Goal: Task Accomplishment & Management: Manage account settings

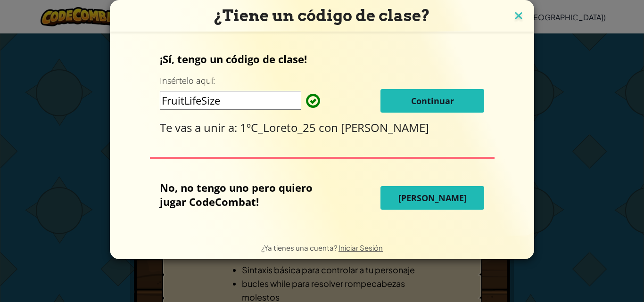
click at [512, 18] on div "¿Tiene un código de clase? ¡Sí, tengo un código de clase! Insértelo aquí: Fruit…" at bounding box center [322, 129] width 425 height 259
click at [515, 17] on img at bounding box center [519, 16] width 12 height 14
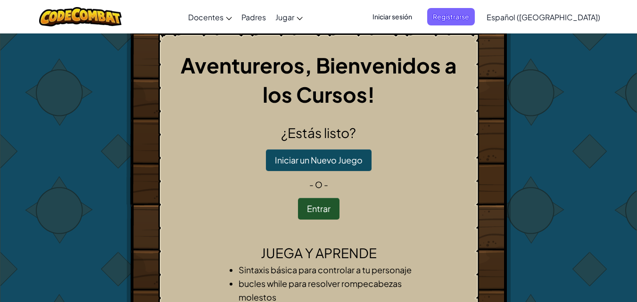
click at [402, 15] on span "Iniciar sesión" at bounding box center [392, 16] width 51 height 17
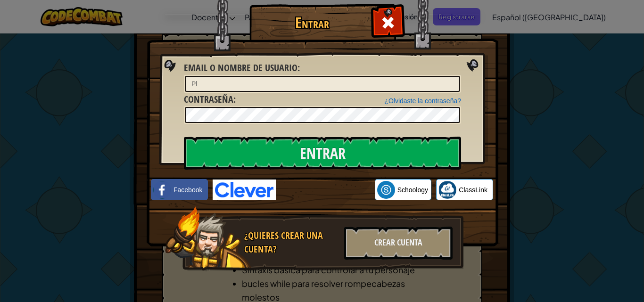
type input "P"
click at [254, 80] on input "Email o Nombre de usuario :" at bounding box center [323, 84] width 276 height 16
type input "CabreraLola"
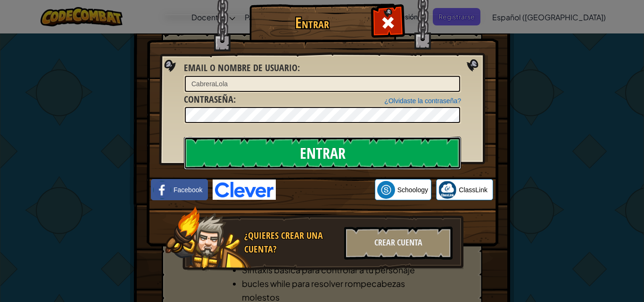
click at [392, 146] on input "Entrar" at bounding box center [322, 153] width 277 height 33
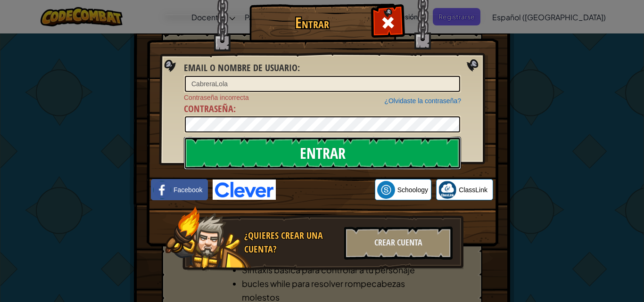
click at [394, 146] on input "Entrar" at bounding box center [322, 153] width 277 height 33
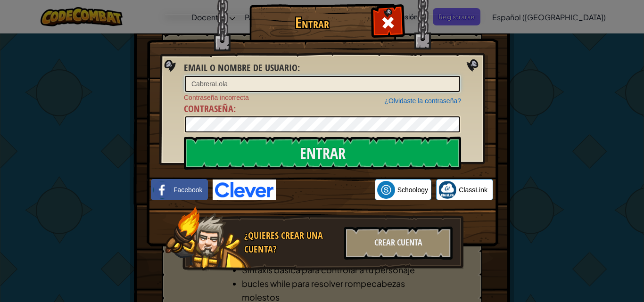
click at [240, 88] on input "CabreraLola" at bounding box center [323, 84] width 276 height 16
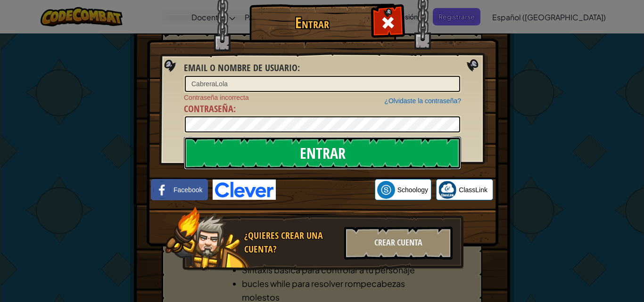
click at [402, 156] on input "Entrar" at bounding box center [322, 153] width 277 height 33
drag, startPoint x: 402, startPoint y: 156, endPoint x: 346, endPoint y: 140, distance: 58.1
click at [401, 156] on input "Entrar" at bounding box center [322, 153] width 277 height 33
click at [392, 150] on input "Entrar" at bounding box center [322, 153] width 277 height 33
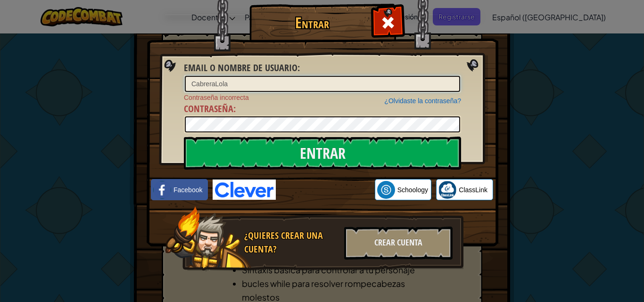
click at [231, 80] on input "CabreraLola" at bounding box center [323, 84] width 276 height 16
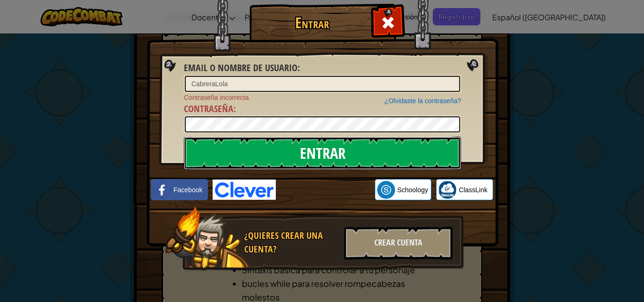
drag, startPoint x: 251, startPoint y: 161, endPoint x: 254, endPoint y: 156, distance: 6.3
click at [253, 157] on input "Entrar" at bounding box center [322, 153] width 277 height 33
